Goal: Answer question/provide support

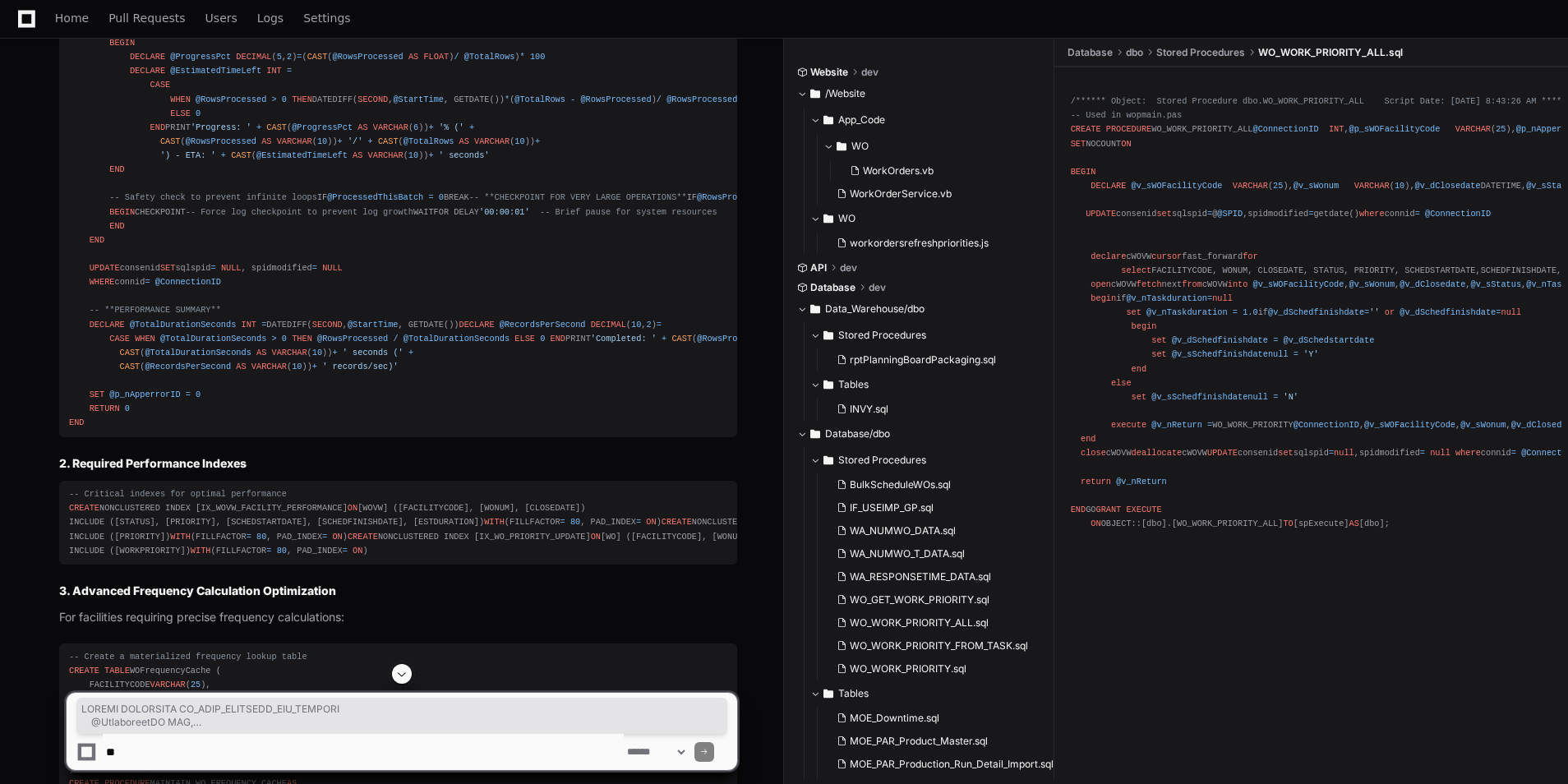
scroll to position [10023, 0]
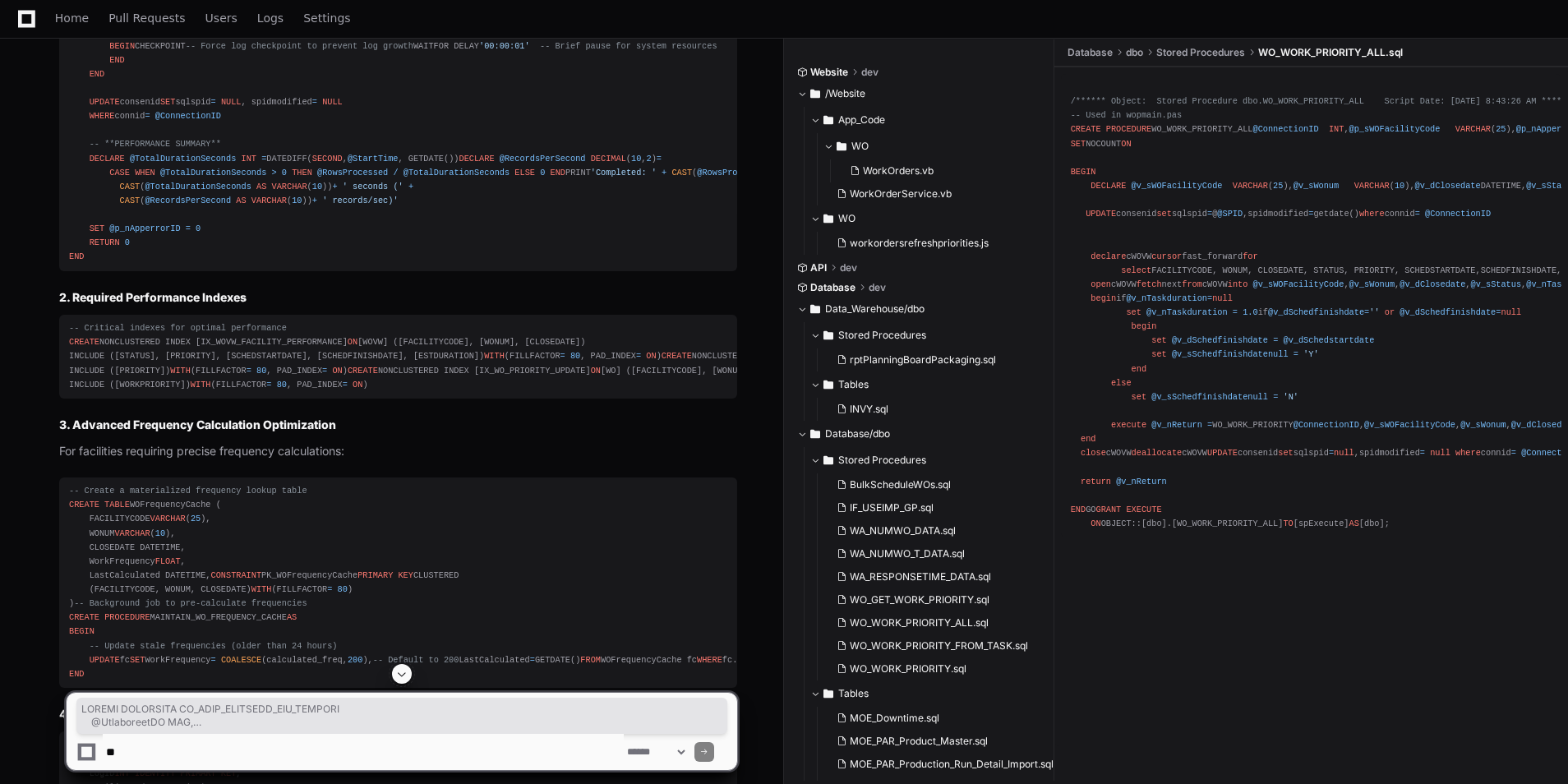
click at [270, 753] on textarea at bounding box center [363, 752] width 521 height 36
paste textarea "**********"
type textarea "**********"
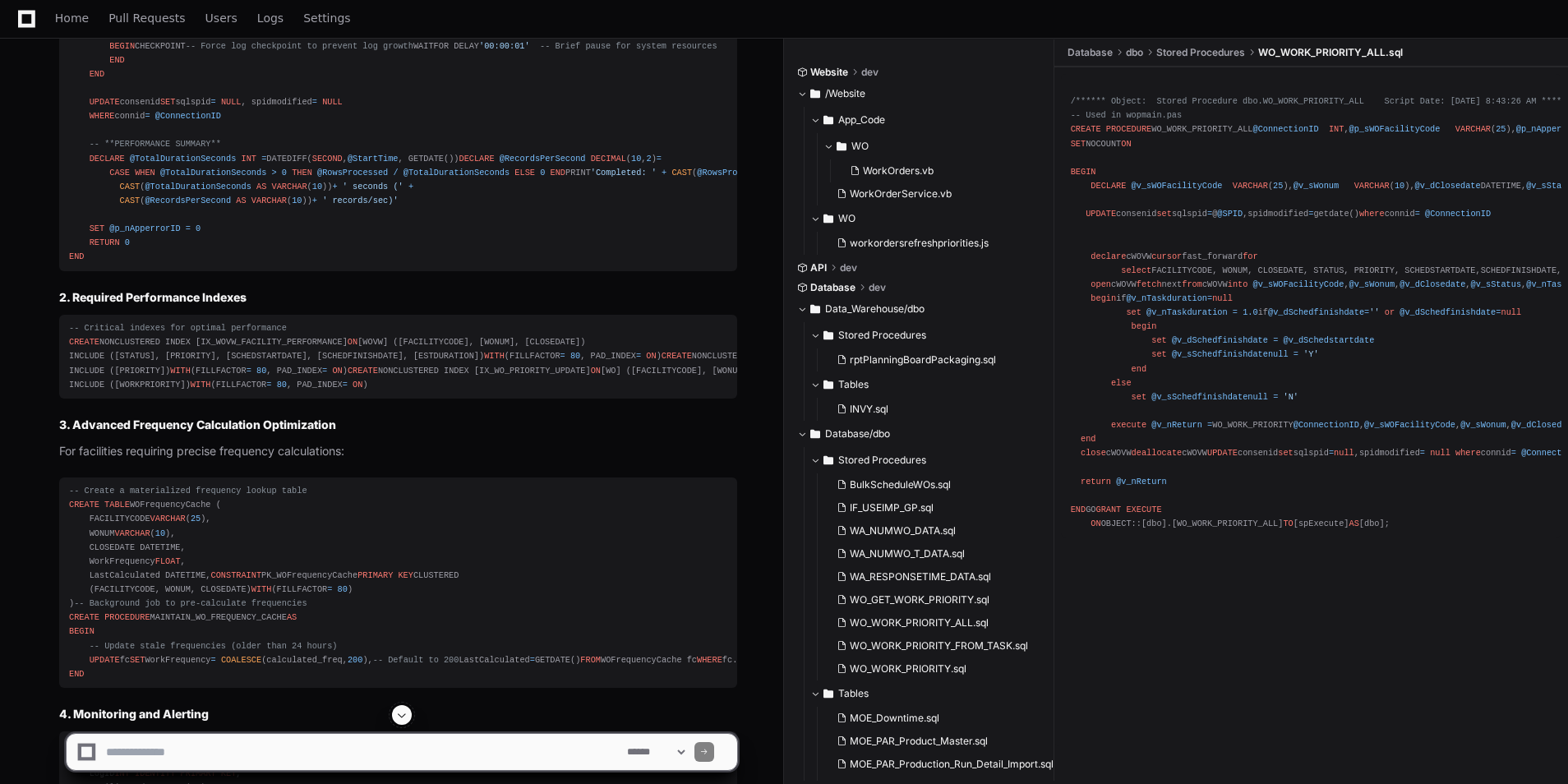
scroll to position [0, 0]
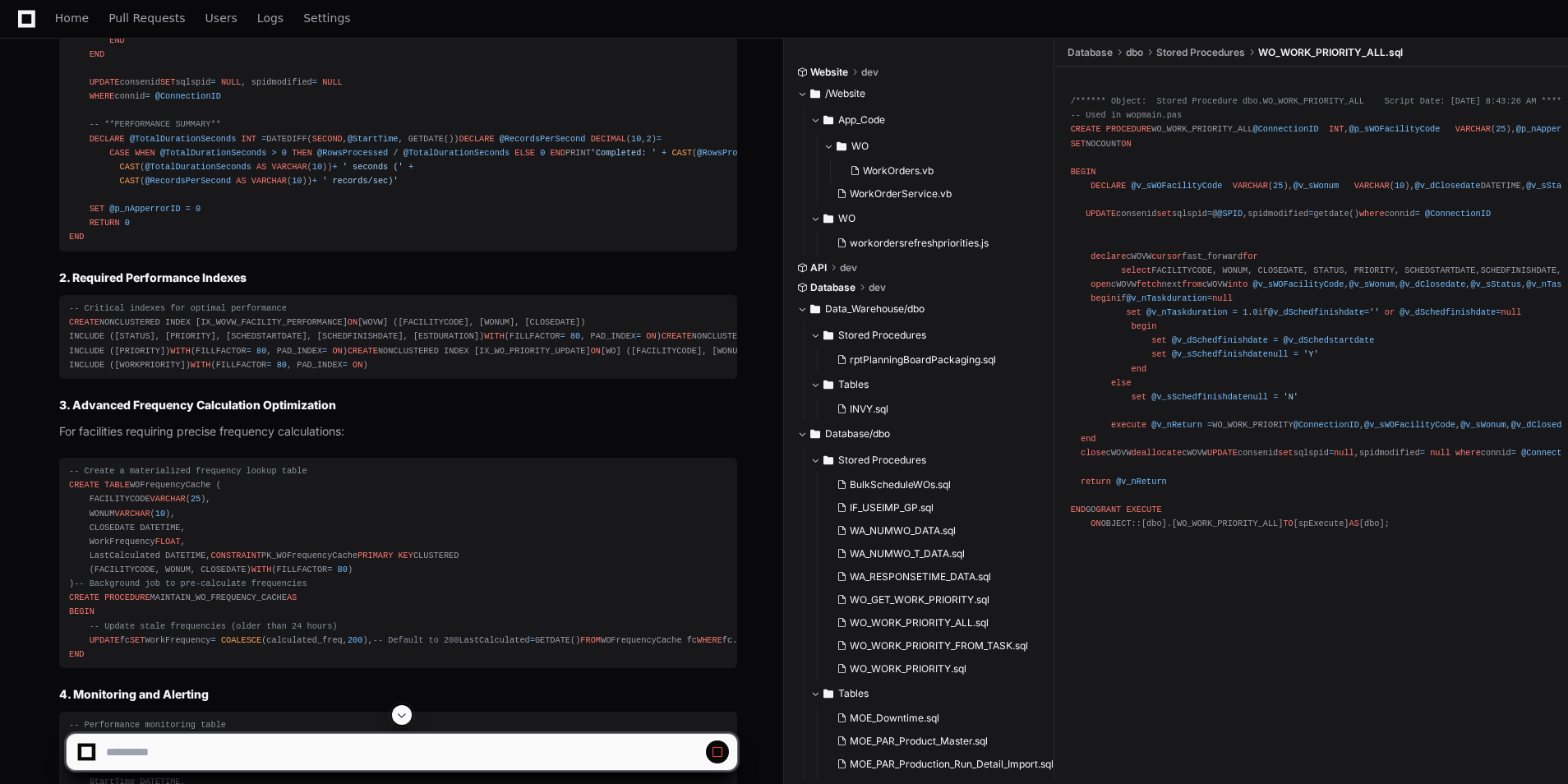
click at [393, 720] on button at bounding box center [401, 714] width 20 height 20
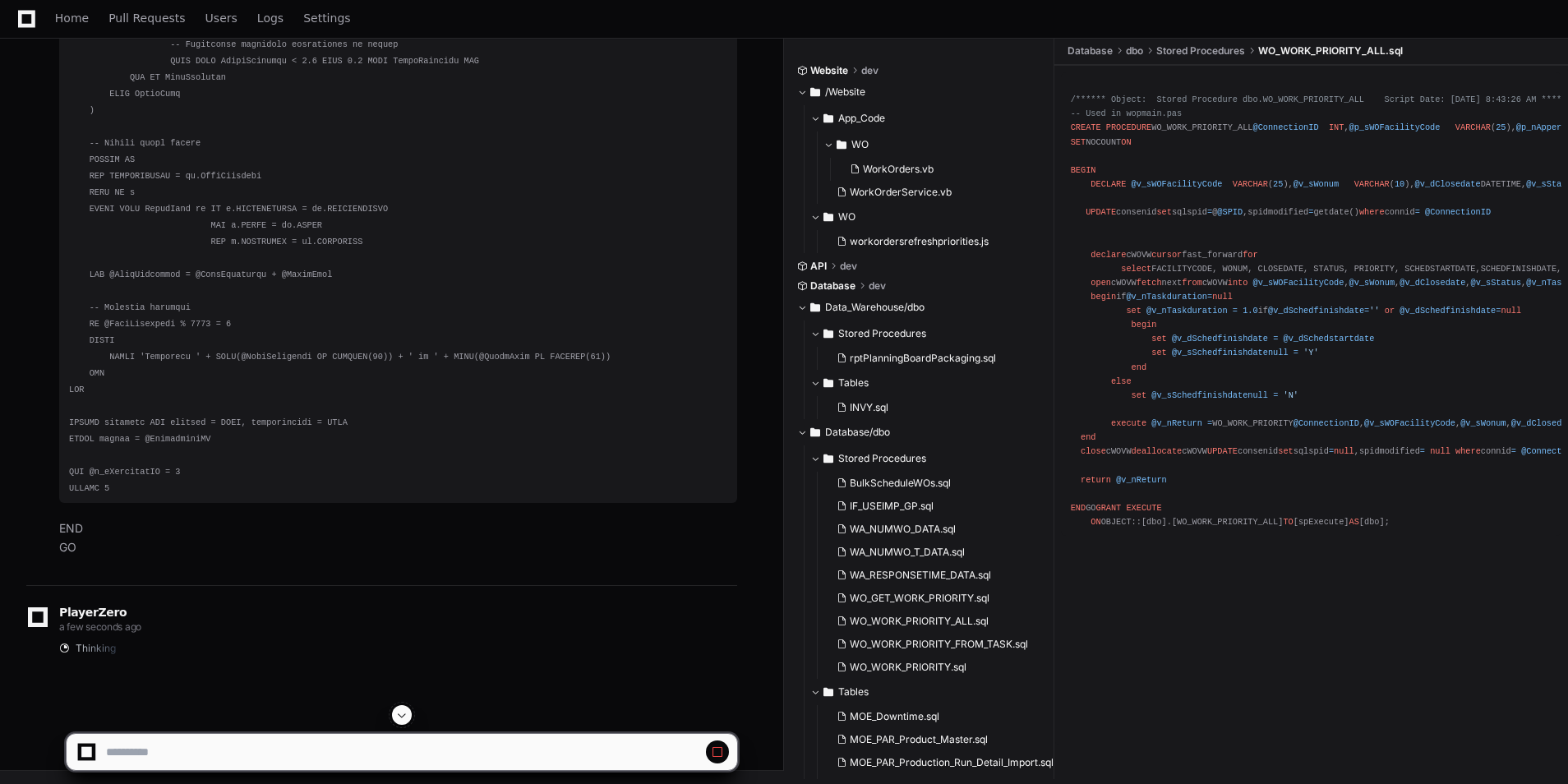
scroll to position [23259, 0]
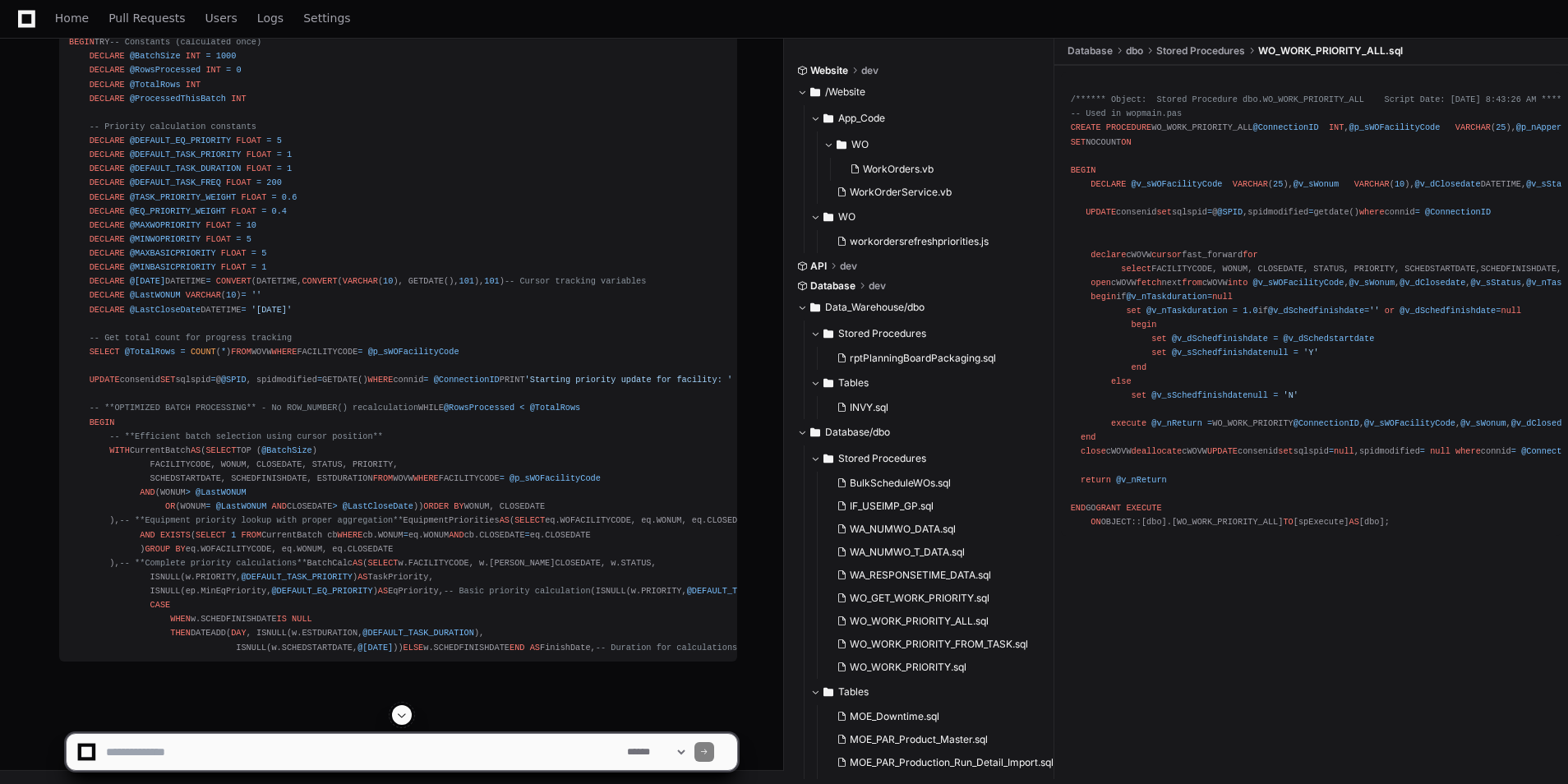
click at [404, 720] on span at bounding box center [401, 714] width 13 height 13
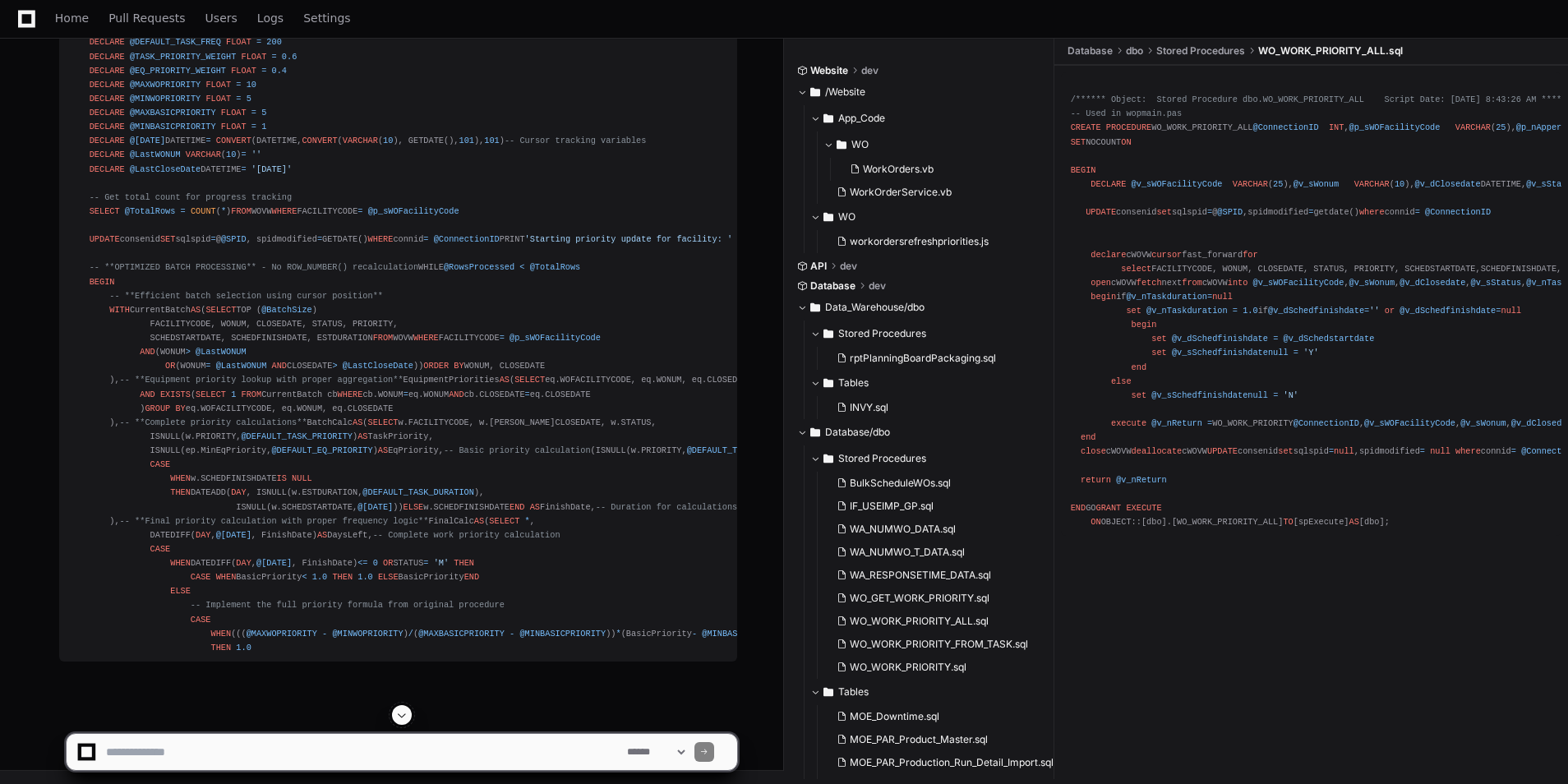
scroll to position [23836, 0]
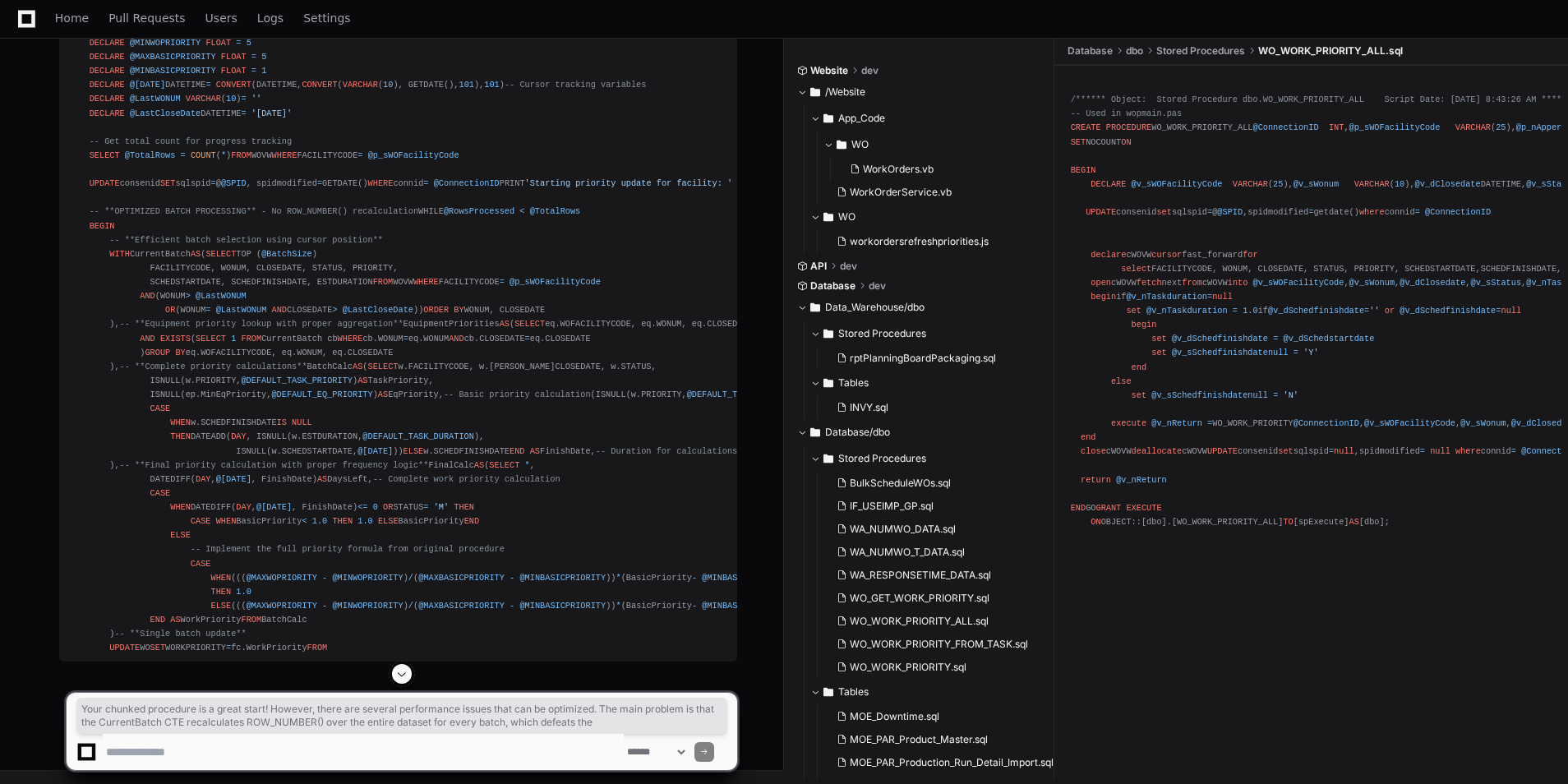
drag, startPoint x: 687, startPoint y: 129, endPoint x: 671, endPoint y: 181, distance: 54.4
click at [671, 181] on article "Your chunked procedure is a great start! However, there are several performance…" at bounding box center [397, 109] width 678 height 1106
click at [654, 203] on article "Your chunked procedure is a great start! However, there are several performance…" at bounding box center [397, 109] width 678 height 1106
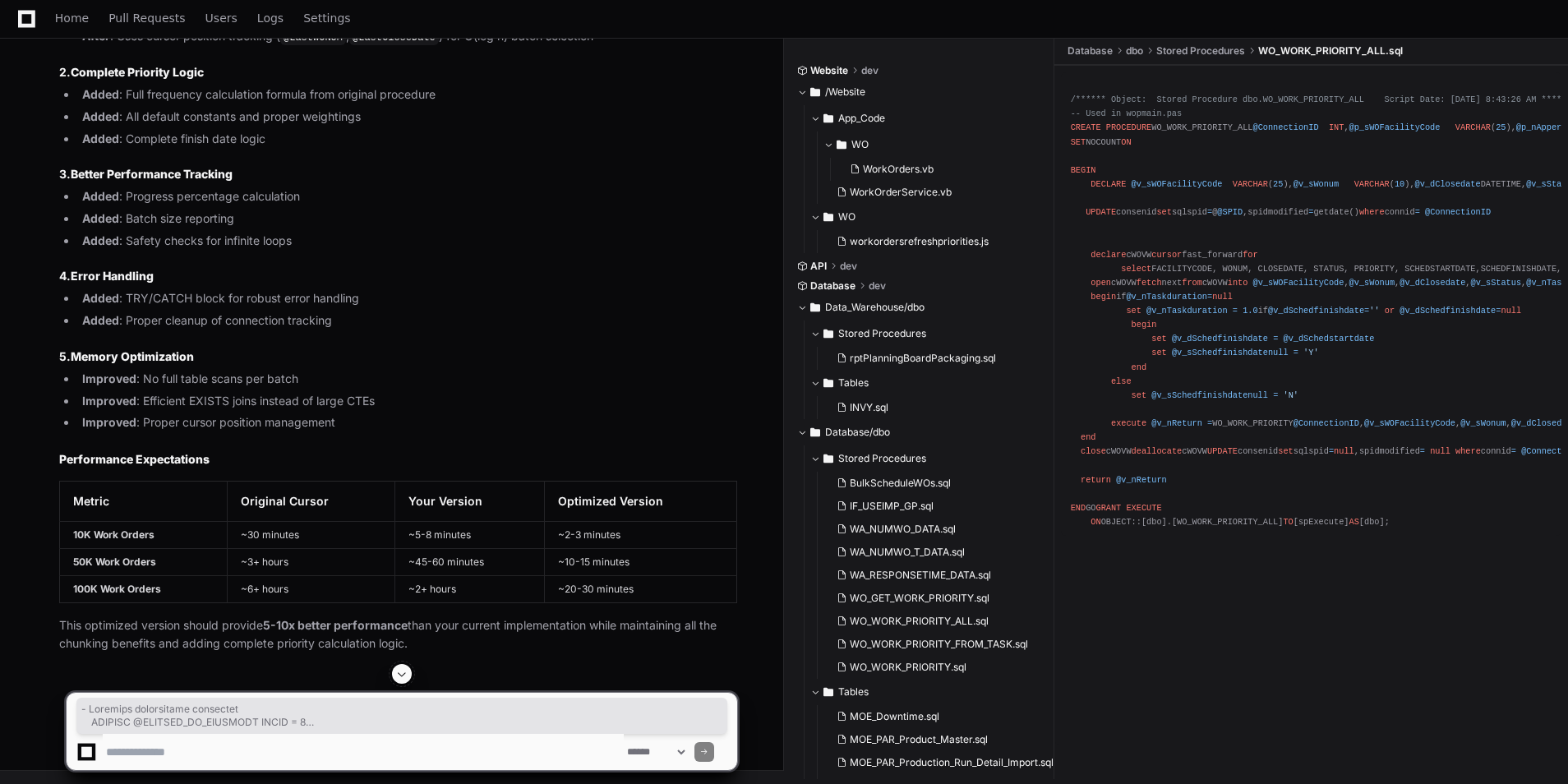
scroll to position [23985, 0]
drag, startPoint x: 98, startPoint y: 500, endPoint x: 64, endPoint y: 220, distance: 282.1
copy div "CREATE OR ALTER PROCEDURE WO_WORK_PRIORITY_ALL @ConnectionID INT , @p_sWOFacili…"
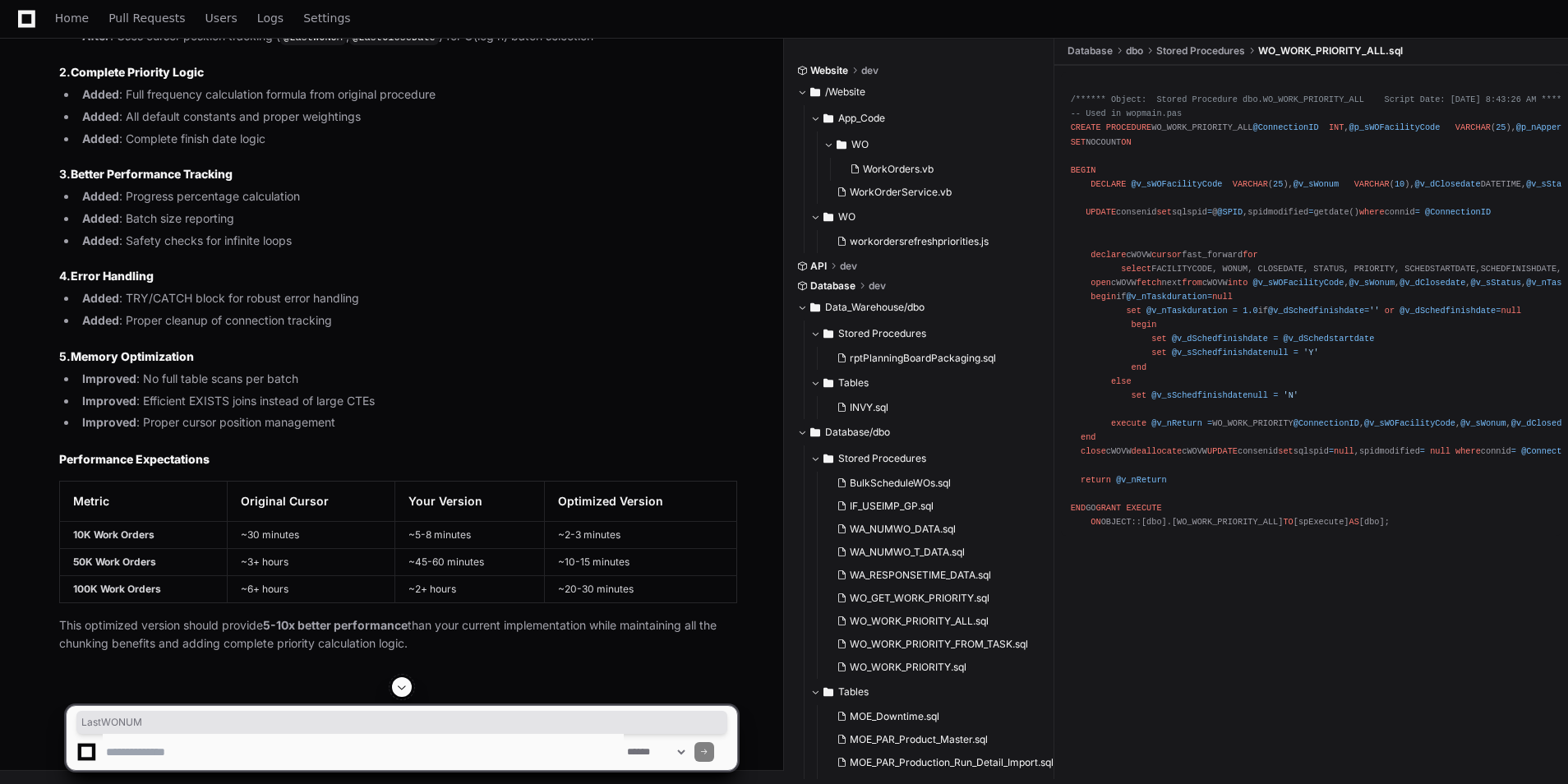
copy div "LastWONUM"
click at [244, 760] on textarea at bounding box center [363, 752] width 521 height 36
paste textarea "**********"
type textarea "**********"
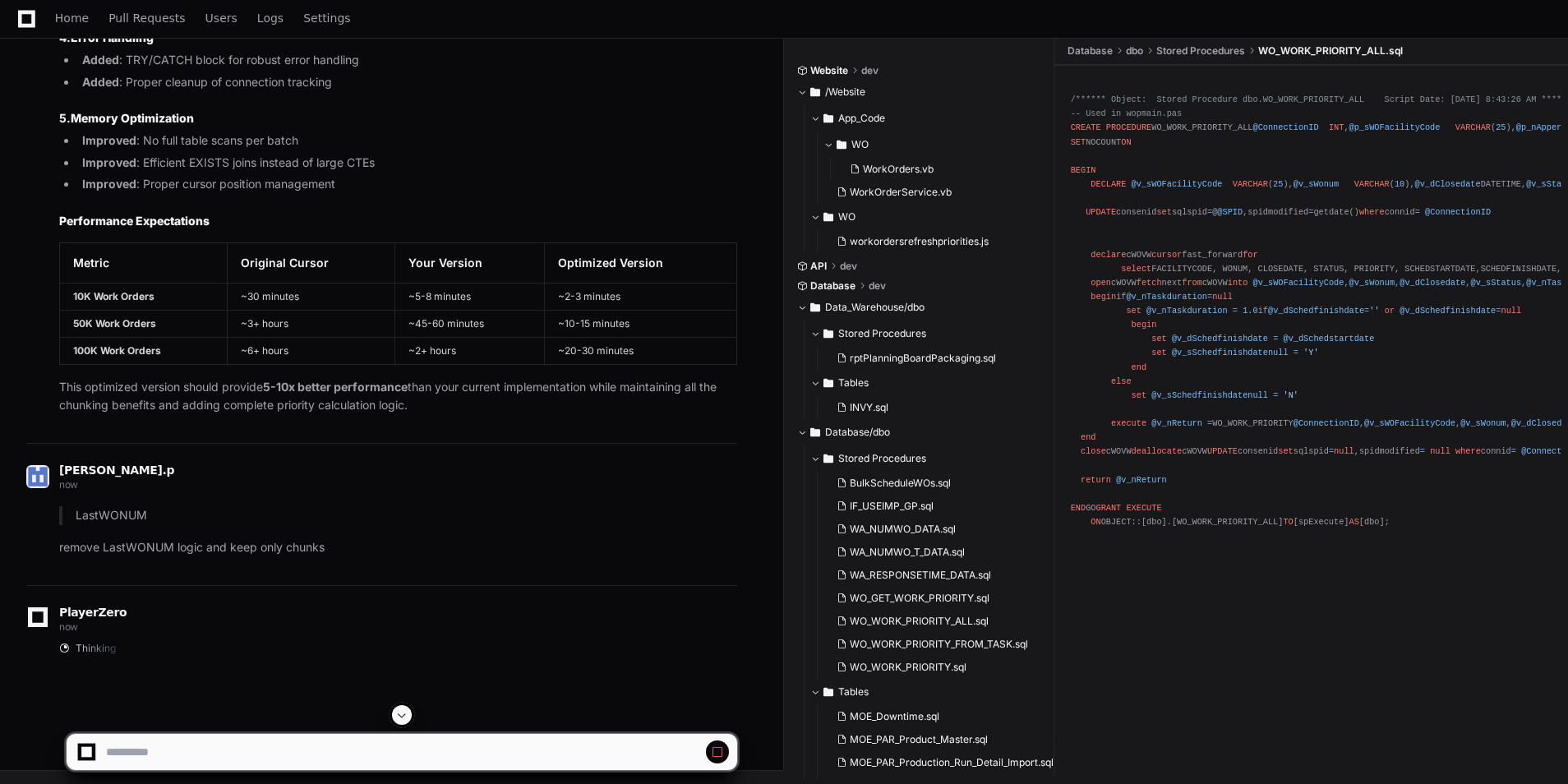
scroll to position [24643, 0]
click at [403, 726] on app-app-chat-input at bounding box center [401, 737] width 672 height 66
click at [401, 712] on span at bounding box center [401, 714] width 13 height 13
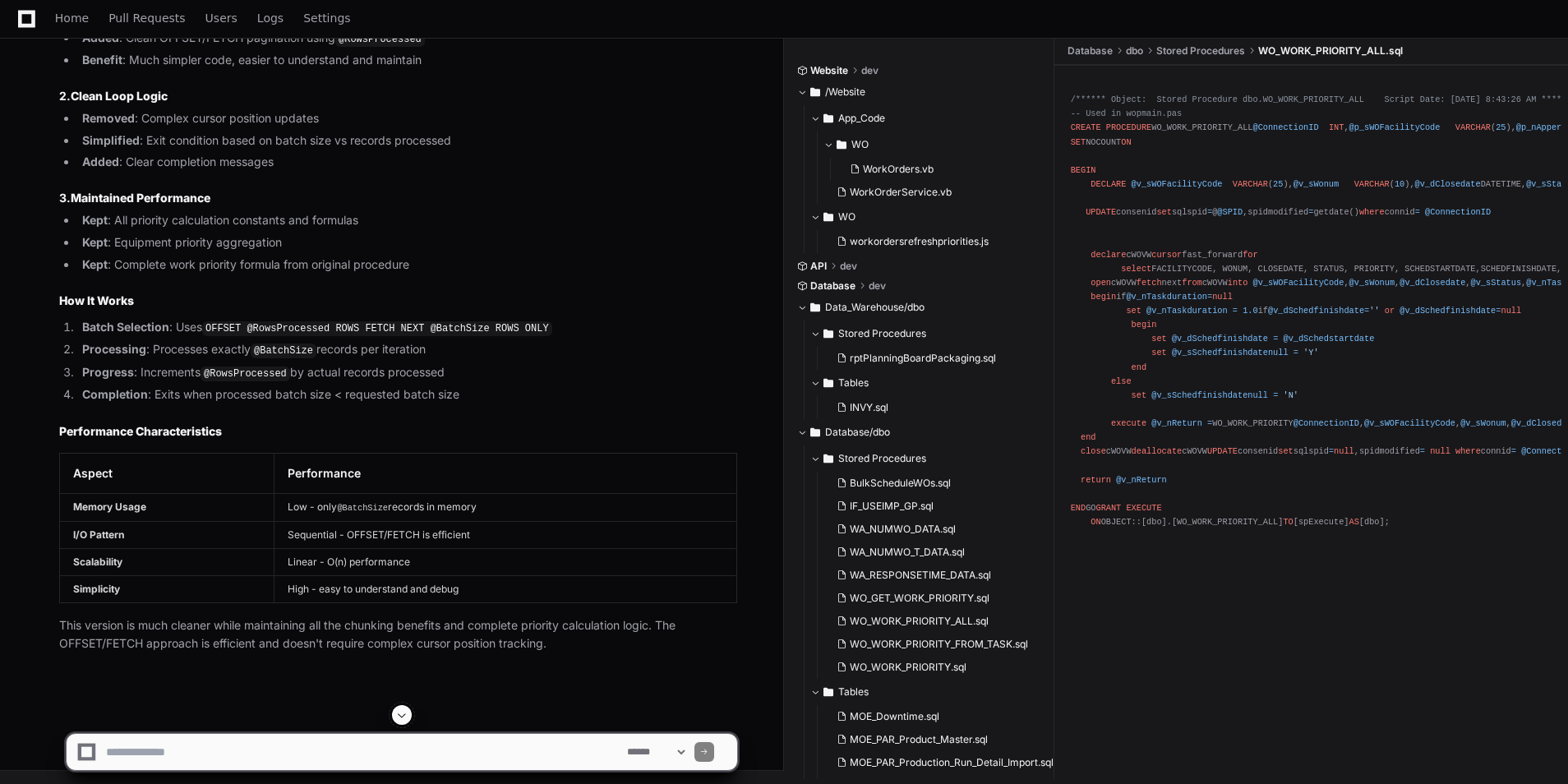
scroll to position [29960, 0]
